Goal: Task Accomplishment & Management: Manage account settings

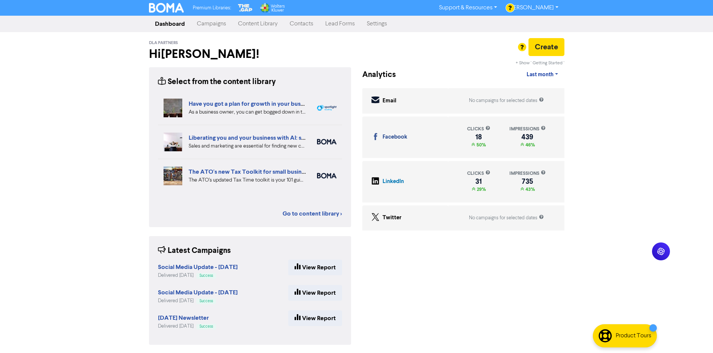
drag, startPoint x: 68, startPoint y: 241, endPoint x: 74, endPoint y: 241, distance: 6.4
click at [68, 241] on div "Premium Libraries: Support & Resources Video Tutorials FAQ & Guides Marketing E…" at bounding box center [356, 176] width 713 height 353
click at [245, 28] on link "Content Library" at bounding box center [258, 23] width 52 height 15
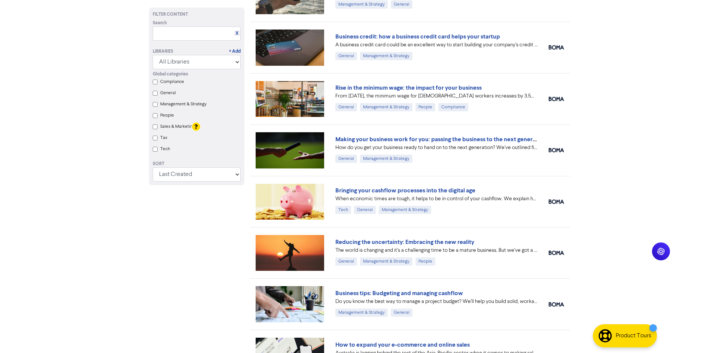
scroll to position [2532, 0]
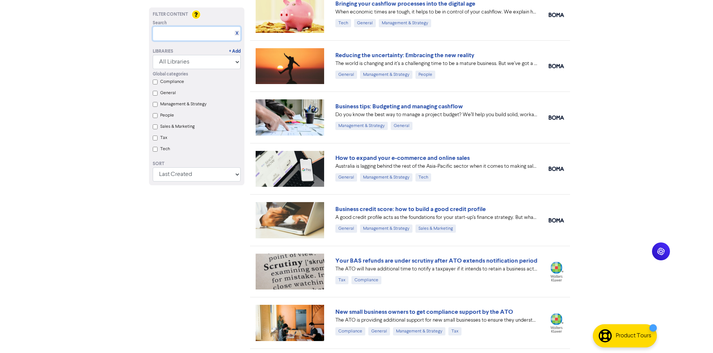
click at [171, 32] on input "text" at bounding box center [197, 34] width 88 height 14
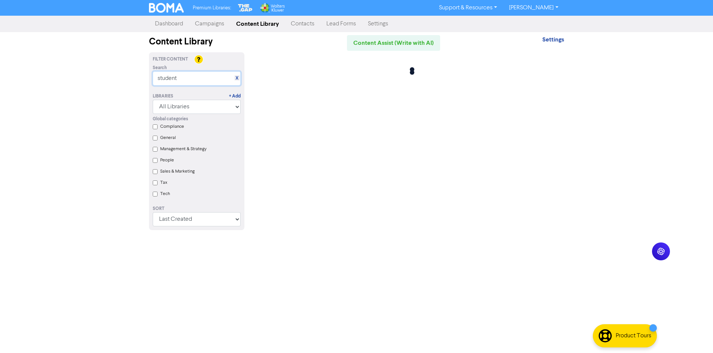
scroll to position [0, 0]
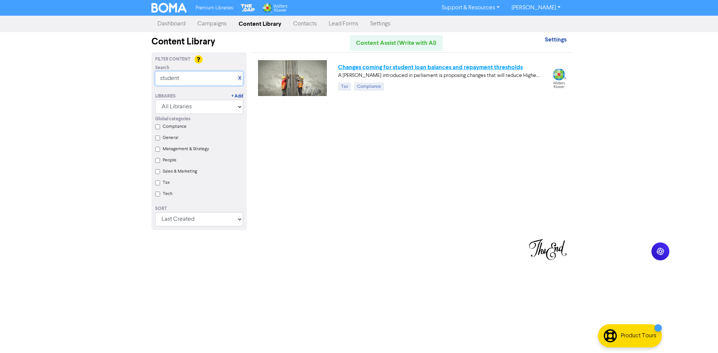
type input "student"
click at [502, 67] on link "Changes coming for student loan balances and repayment thresholds" at bounding box center [430, 67] width 185 height 7
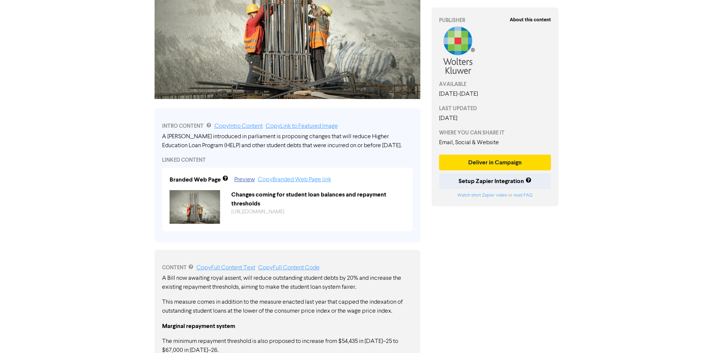
scroll to position [187, 0]
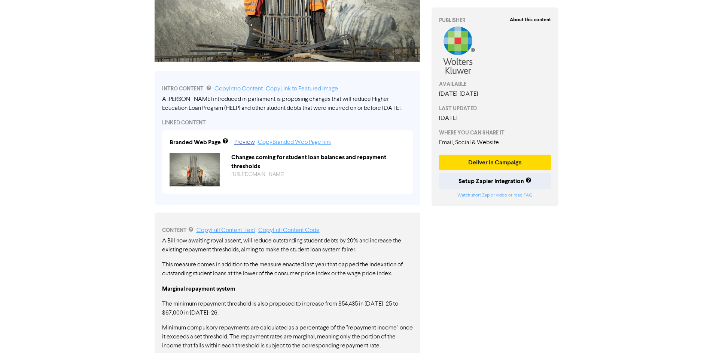
click at [230, 90] on link "Copy Intro Content" at bounding box center [238, 89] width 48 height 6
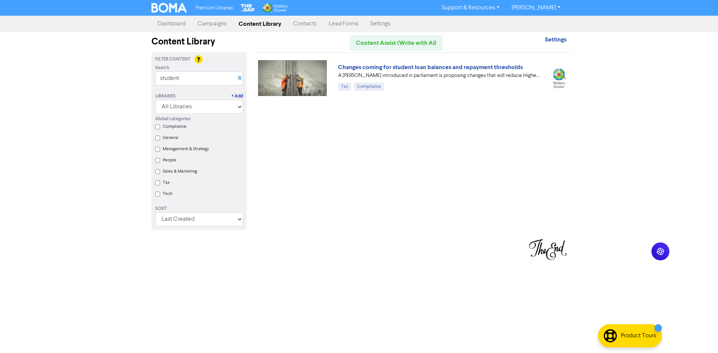
click at [238, 77] on link "X" at bounding box center [239, 79] width 3 height 6
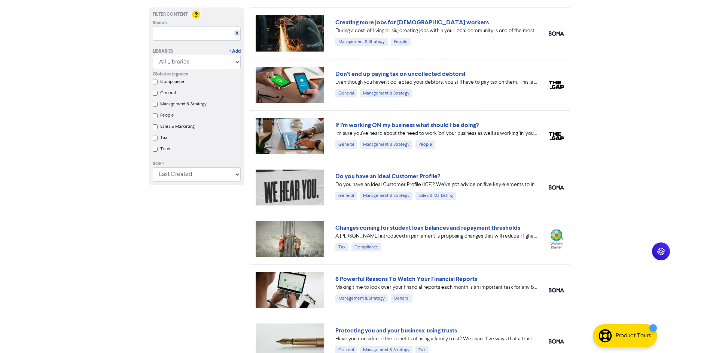
scroll to position [1391, 0]
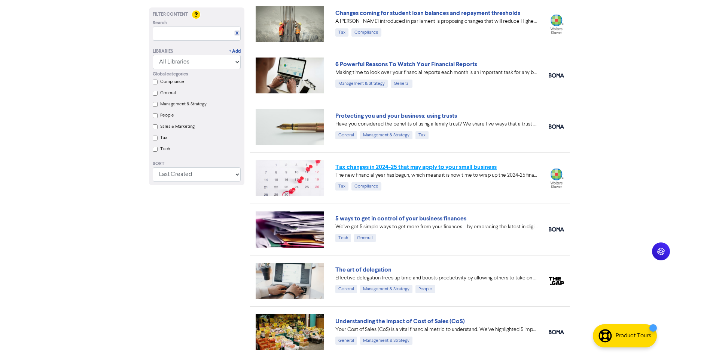
click at [386, 167] on link "Tax changes in 2024-25 that may apply to your small business" at bounding box center [415, 166] width 161 height 7
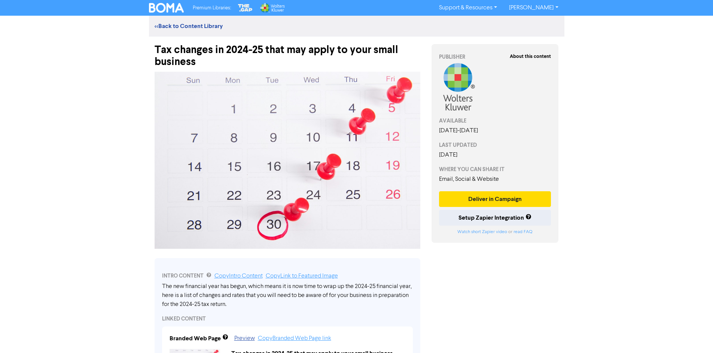
scroll to position [37, 0]
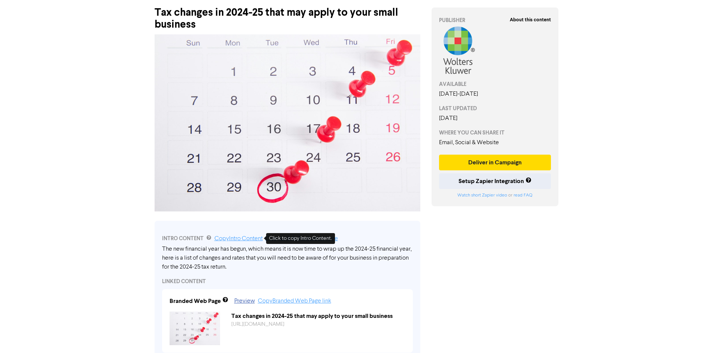
click at [223, 238] on link "Copy Intro Content" at bounding box center [238, 239] width 48 height 6
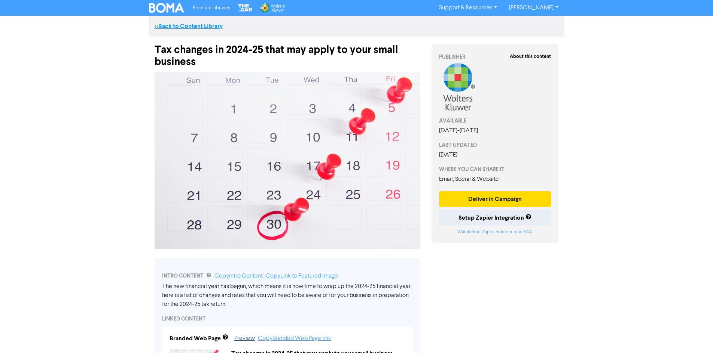
click at [176, 27] on link "<< Back to Content Library" at bounding box center [188, 25] width 68 height 7
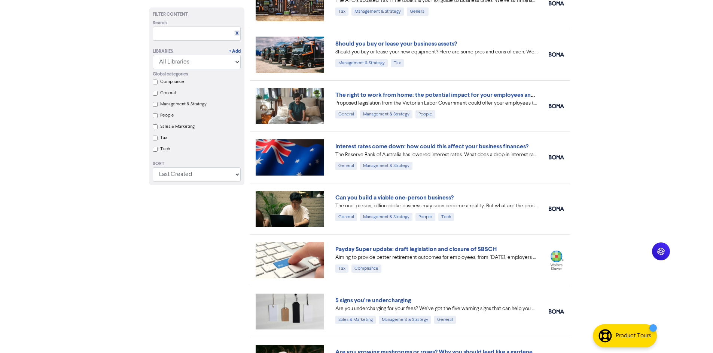
scroll to position [598, 0]
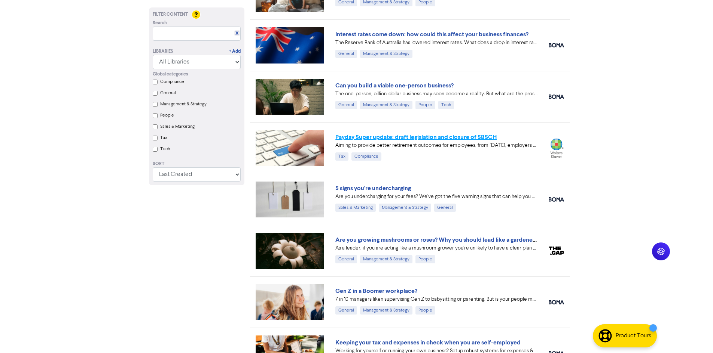
click at [383, 134] on link "Payday Super update: draft legislation and closure of SBSCH" at bounding box center [415, 137] width 161 height 7
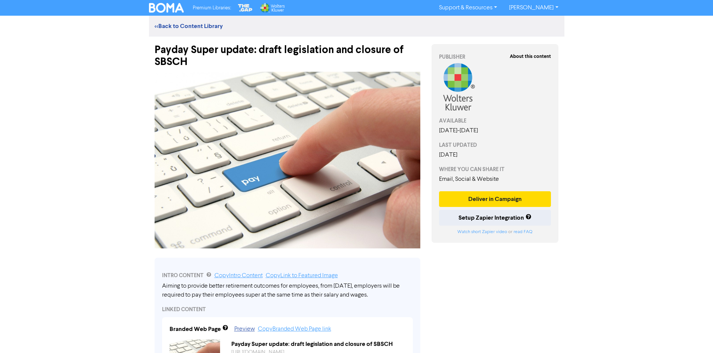
scroll to position [75, 0]
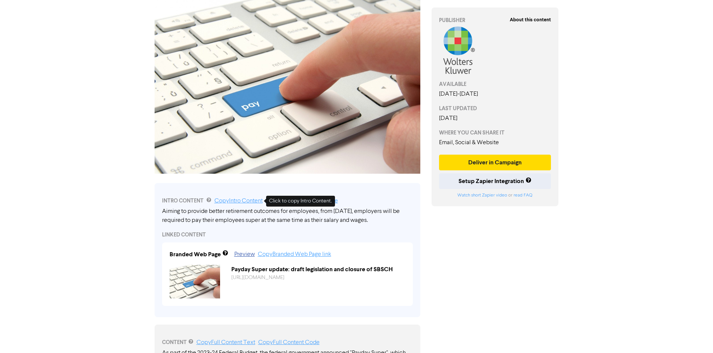
click at [224, 203] on link "Copy Intro Content" at bounding box center [238, 201] width 48 height 6
click at [639, 61] on div "Premium Libraries: Support & Resources Video Tutorials FAQ & Guides Marketing E…" at bounding box center [356, 101] width 713 height 353
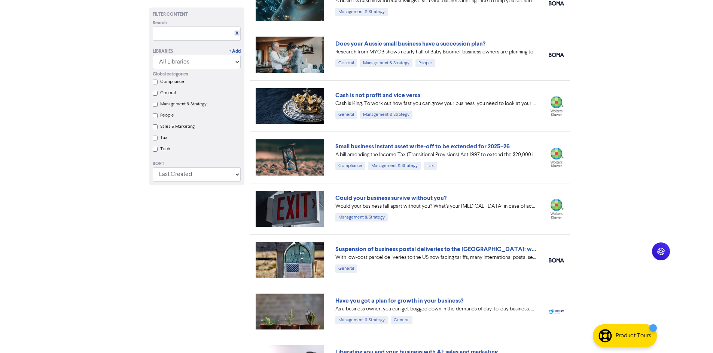
scroll to position [598, 0]
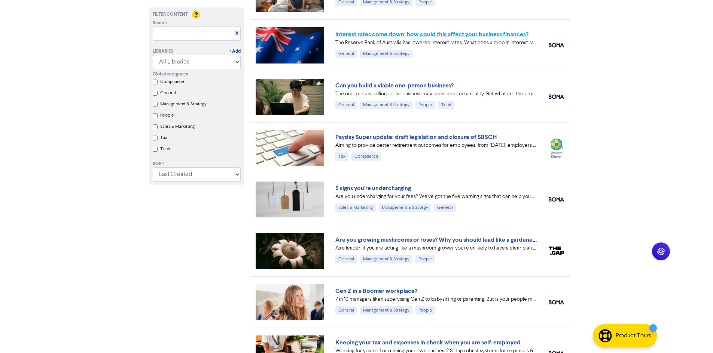
click at [409, 32] on link "Interest rates come down: how could this affect your business finances?" at bounding box center [431, 34] width 193 height 7
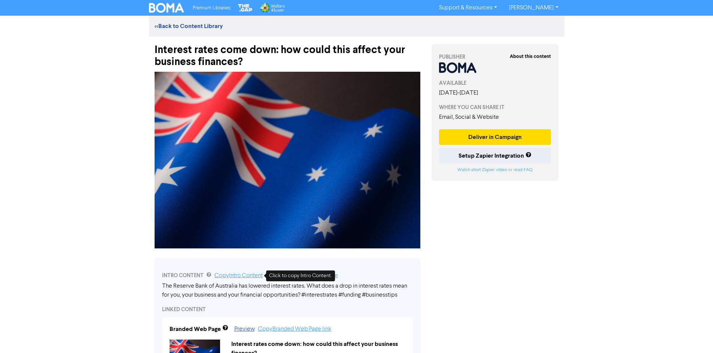
click at [244, 277] on link "Copy Intro Content" at bounding box center [238, 276] width 48 height 6
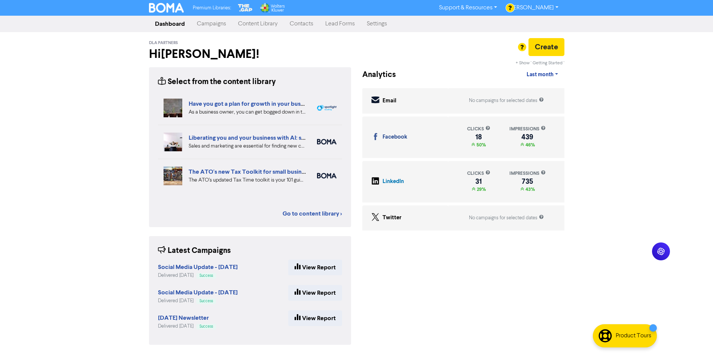
click at [223, 24] on link "Campaigns" at bounding box center [211, 23] width 41 height 15
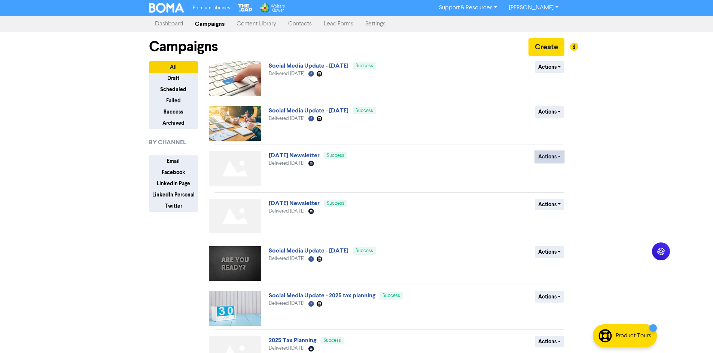
click at [543, 158] on button "Actions" at bounding box center [550, 157] width 30 height 12
click at [548, 175] on button "Duplicate" at bounding box center [564, 173] width 59 height 12
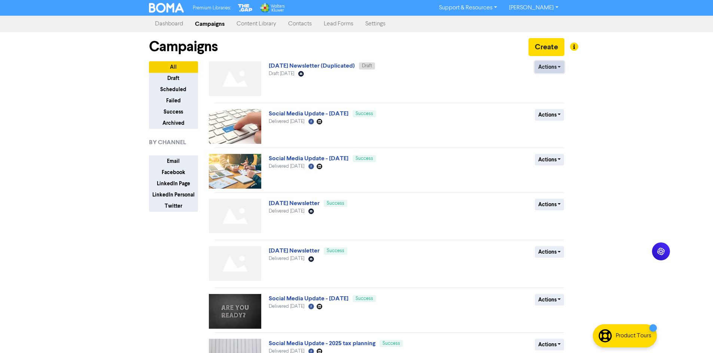
click at [557, 71] on button "Actions" at bounding box center [550, 67] width 30 height 12
click at [556, 108] on button "Rename" at bounding box center [564, 107] width 59 height 12
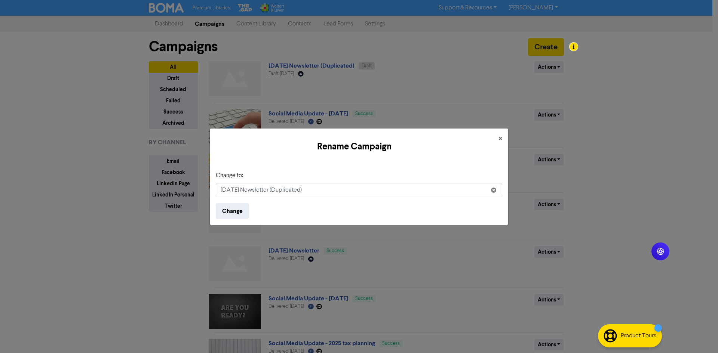
drag, startPoint x: 231, startPoint y: 191, endPoint x: 200, endPoint y: 192, distance: 31.1
click at [200, 192] on div "Rename Campaign × Change to: [DATE] Newsletter (Duplicated) Change" at bounding box center [359, 176] width 718 height 353
drag, startPoint x: 292, startPoint y: 192, endPoint x: 373, endPoint y: 194, distance: 81.2
click at [373, 194] on input "[DATE] Newsletter (Duplicated)" at bounding box center [359, 190] width 287 height 14
type input "[DATE] Newsletter"
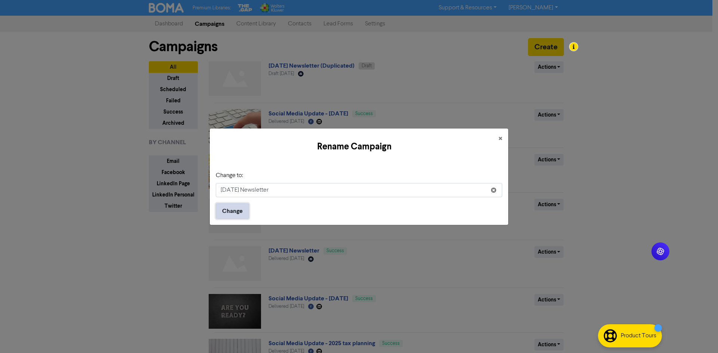
click at [238, 213] on button "Change" at bounding box center [232, 211] width 33 height 16
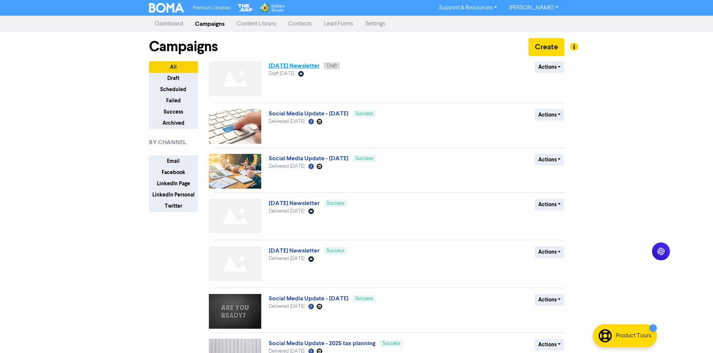
click at [287, 66] on link "[DATE] Newsletter" at bounding box center [294, 65] width 51 height 7
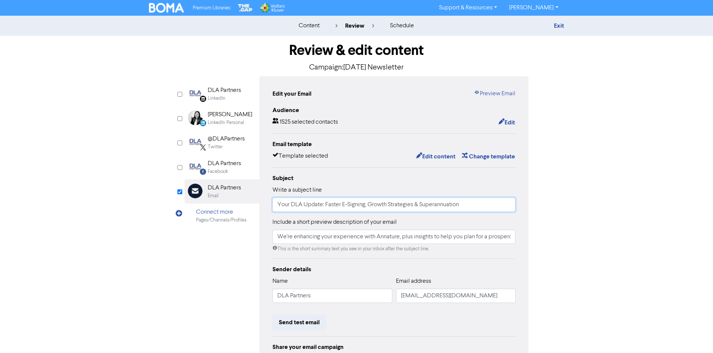
drag, startPoint x: 415, startPoint y: 201, endPoint x: 260, endPoint y: 194, distance: 155.0
click at [260, 194] on div "Edit your Email Preview Email Audience 1525 selected contacts Edit Email templa…" at bounding box center [393, 235] width 269 height 318
type input "September Newsletter"
click at [296, 240] on input "We're enhancing your experience with Annature, plus insights to help you plan f…" at bounding box center [393, 237] width 243 height 14
type input "September newsletter"
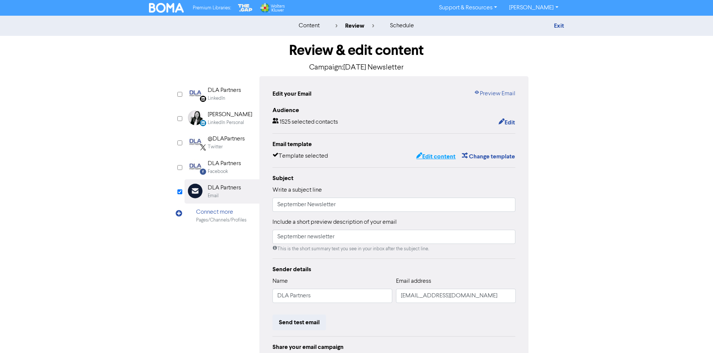
click at [431, 158] on button "Edit content" at bounding box center [436, 157] width 40 height 10
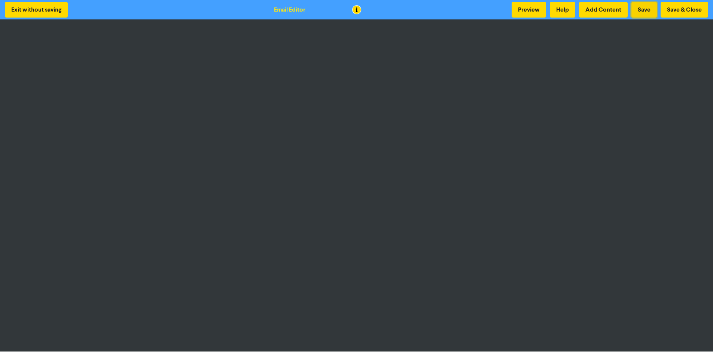
click at [647, 12] on button "Save" at bounding box center [643, 10] width 25 height 16
click at [641, 13] on button "Save" at bounding box center [643, 10] width 25 height 16
click at [646, 3] on button "Save" at bounding box center [643, 10] width 25 height 16
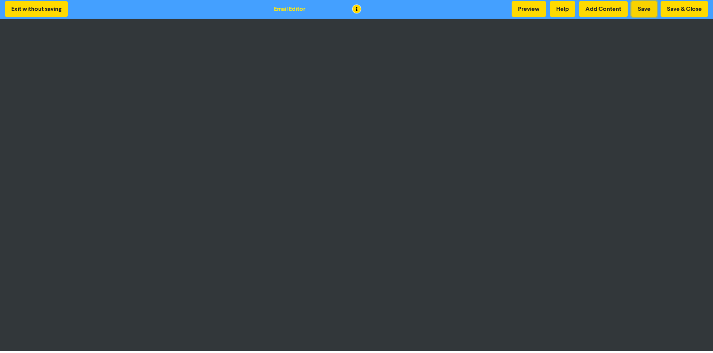
click at [643, 14] on button "Save" at bounding box center [643, 9] width 25 height 16
click at [529, 10] on button "Preview" at bounding box center [528, 9] width 34 height 16
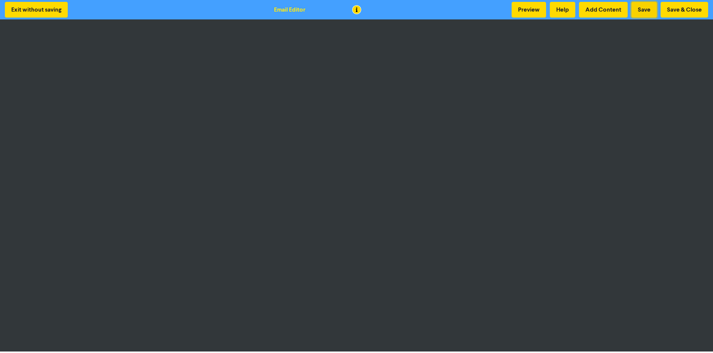
click at [649, 14] on button "Save" at bounding box center [643, 10] width 25 height 16
click at [512, 12] on button "Preview" at bounding box center [528, 10] width 34 height 16
click at [674, 13] on button "Save & Close" at bounding box center [684, 10] width 48 height 16
